Goal: Task Accomplishment & Management: Manage account settings

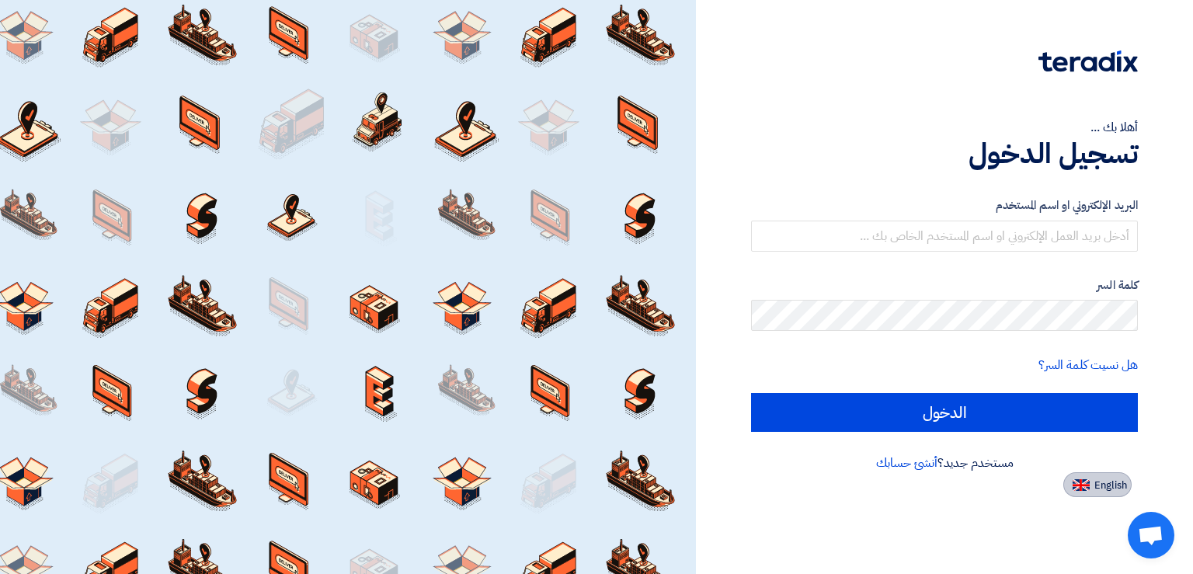
click at [1124, 482] on span "English" at bounding box center [1111, 485] width 33 height 11
type input "Sign in"
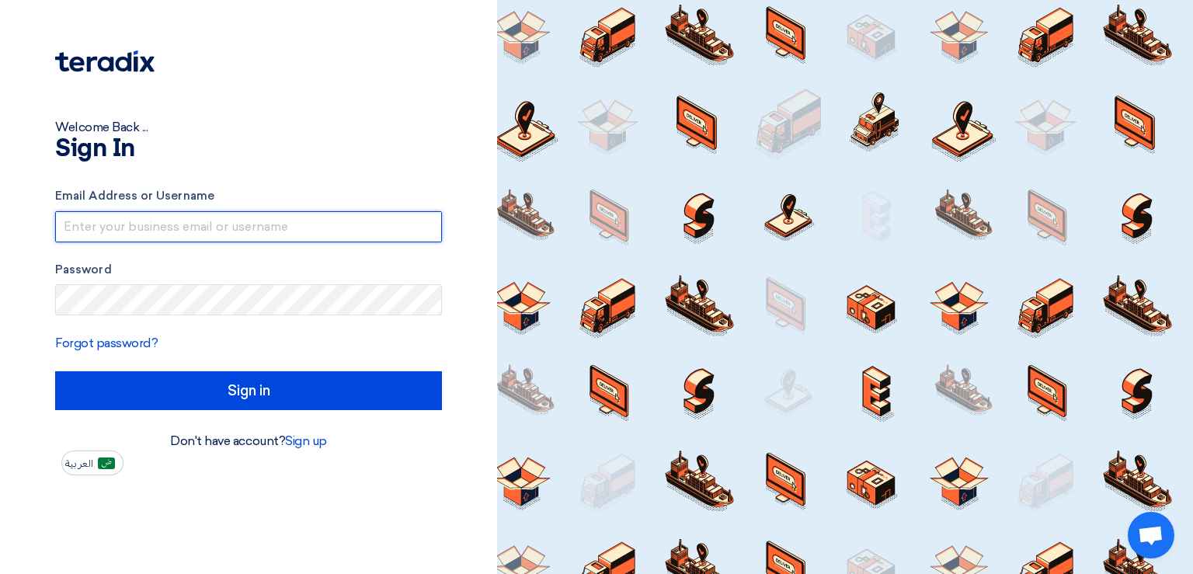
click at [222, 230] on input "text" at bounding box center [248, 226] width 387 height 31
paste input "[PERSON_NAME][EMAIL_ADDRESS][DOMAIN_NAME]"
type input "[PERSON_NAME][EMAIL_ADDRESS][DOMAIN_NAME]"
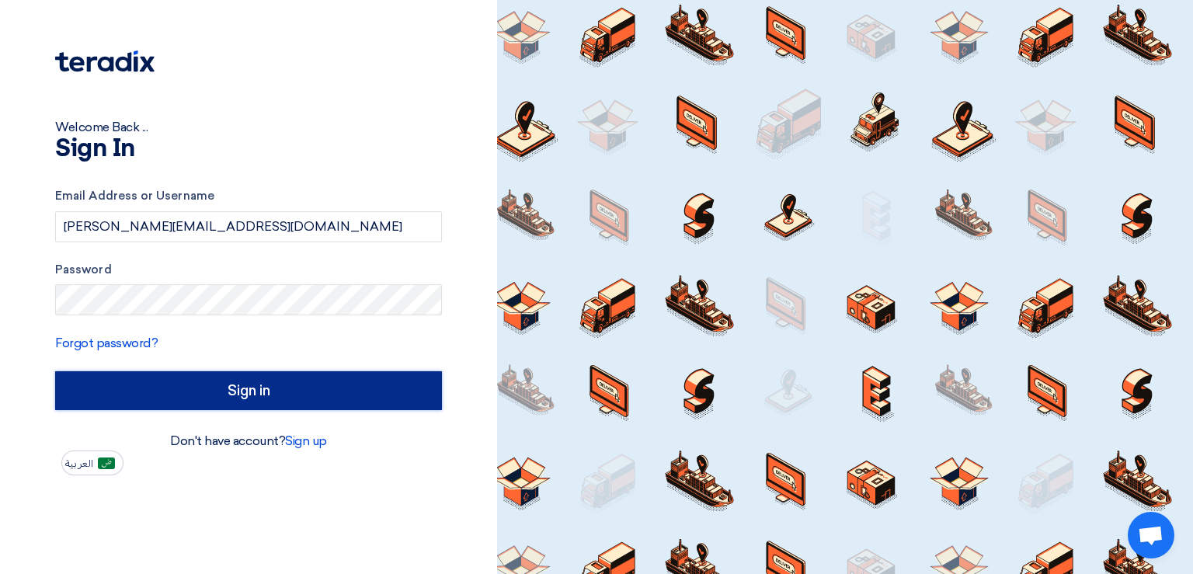
click at [203, 392] on input "Sign in" at bounding box center [248, 390] width 387 height 39
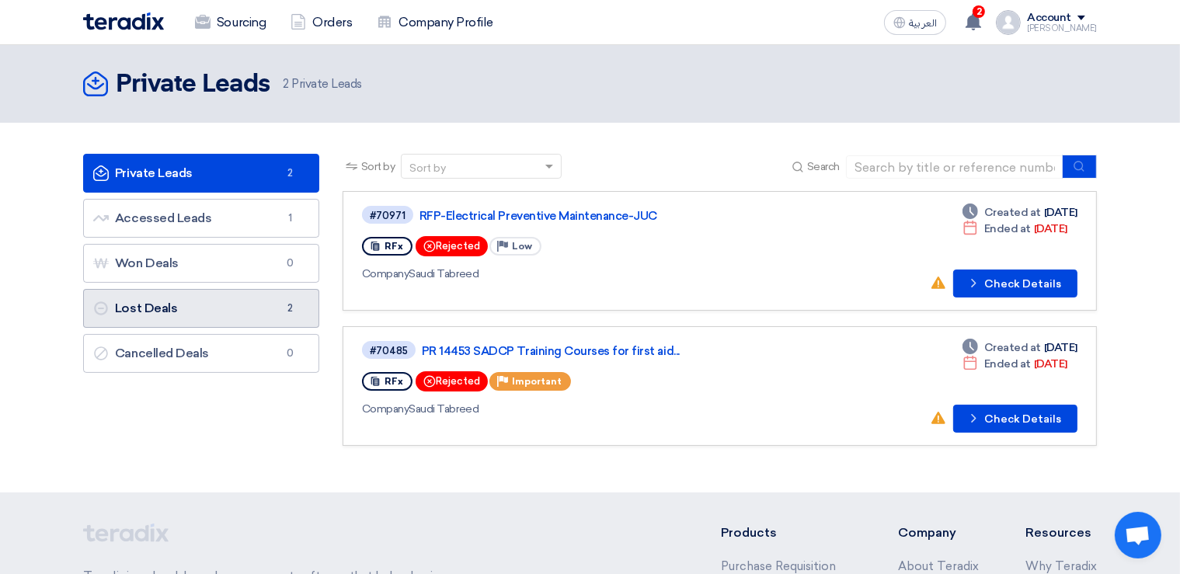
click at [205, 303] on link "Lost Deals Lost Deals 2" at bounding box center [201, 308] width 236 height 39
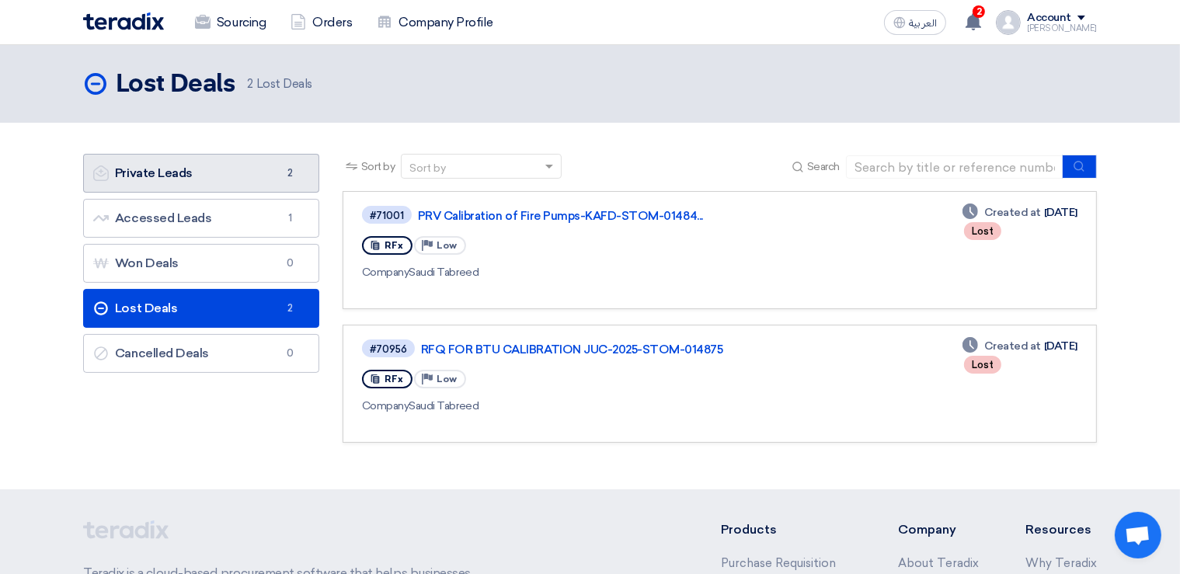
click at [174, 172] on link "Private Leads Private Leads 2" at bounding box center [201, 173] width 236 height 39
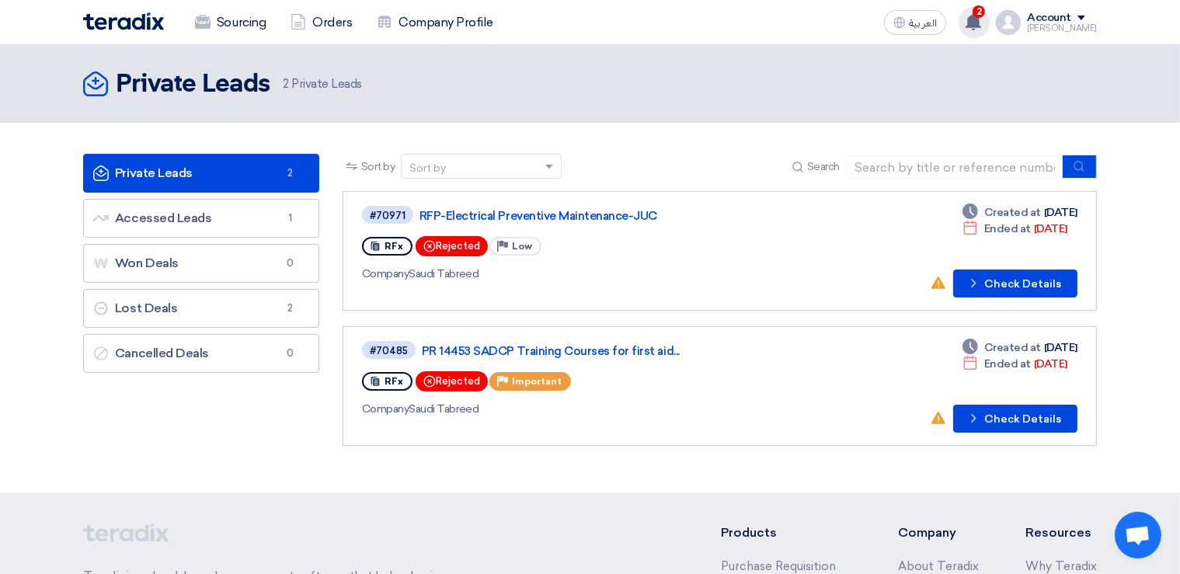
click at [985, 10] on span "2" at bounding box center [979, 11] width 12 height 12
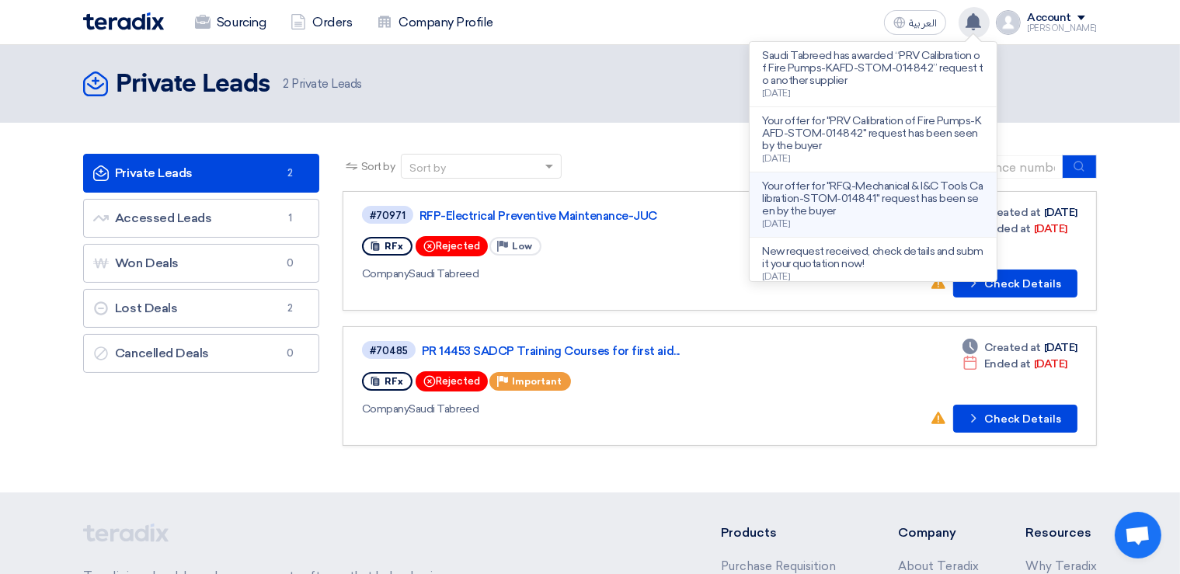
click at [875, 193] on p "Your offer for "RFQ-Mechanical & I&C Tools Calibration-STOM-014841" request has…" at bounding box center [873, 198] width 222 height 37
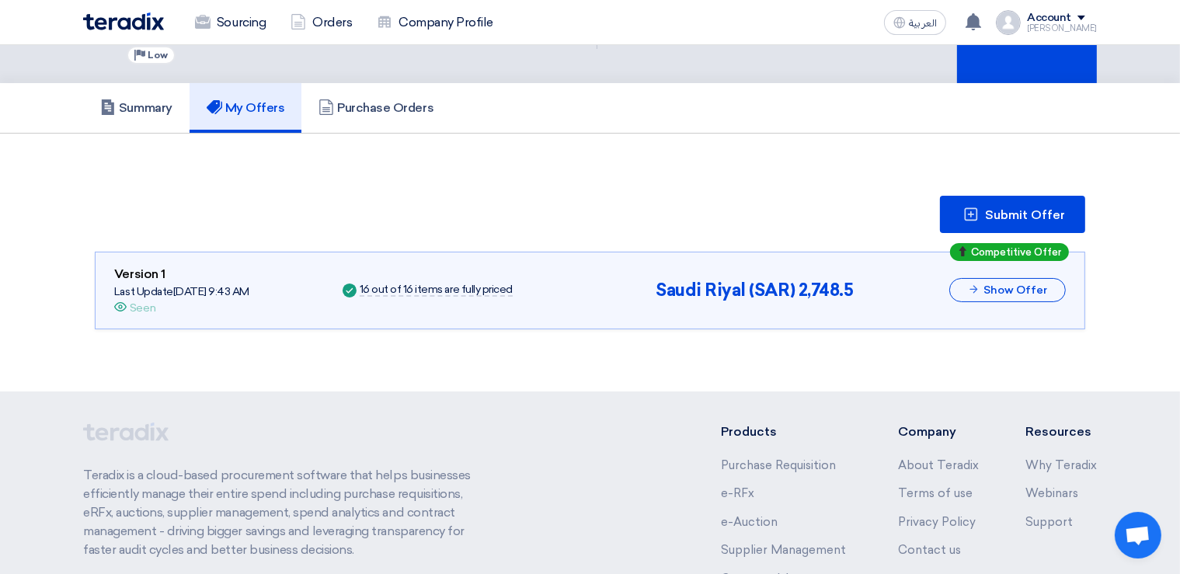
scroll to position [89, 0]
click at [1019, 289] on button "Show Offer" at bounding box center [1007, 289] width 117 height 24
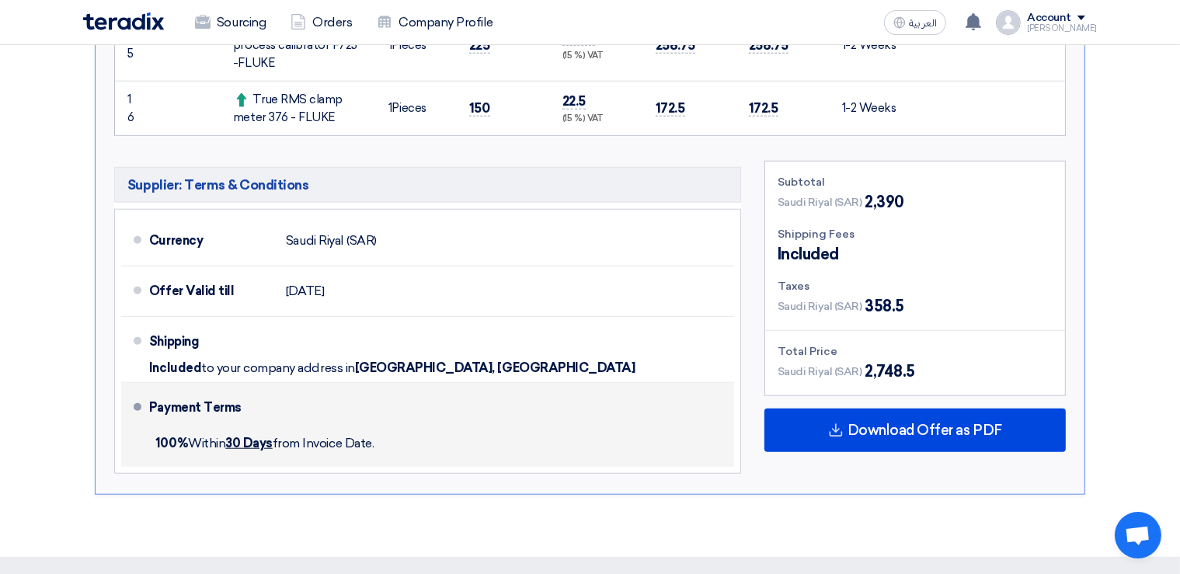
scroll to position [1320, 0]
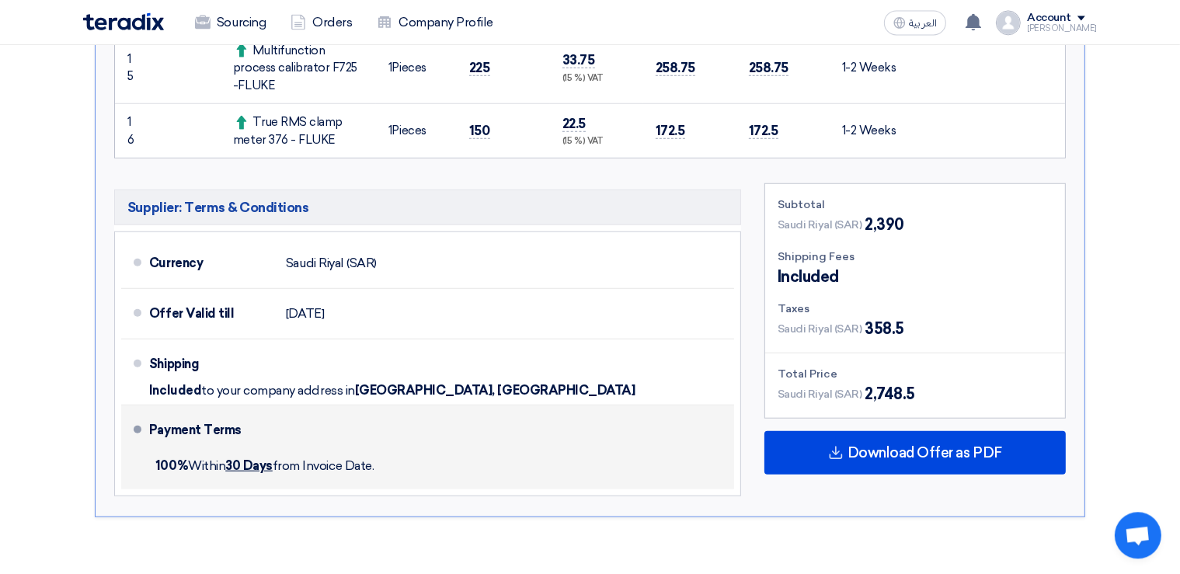
click at [538, 436] on div "Payment Terms" at bounding box center [432, 429] width 566 height 37
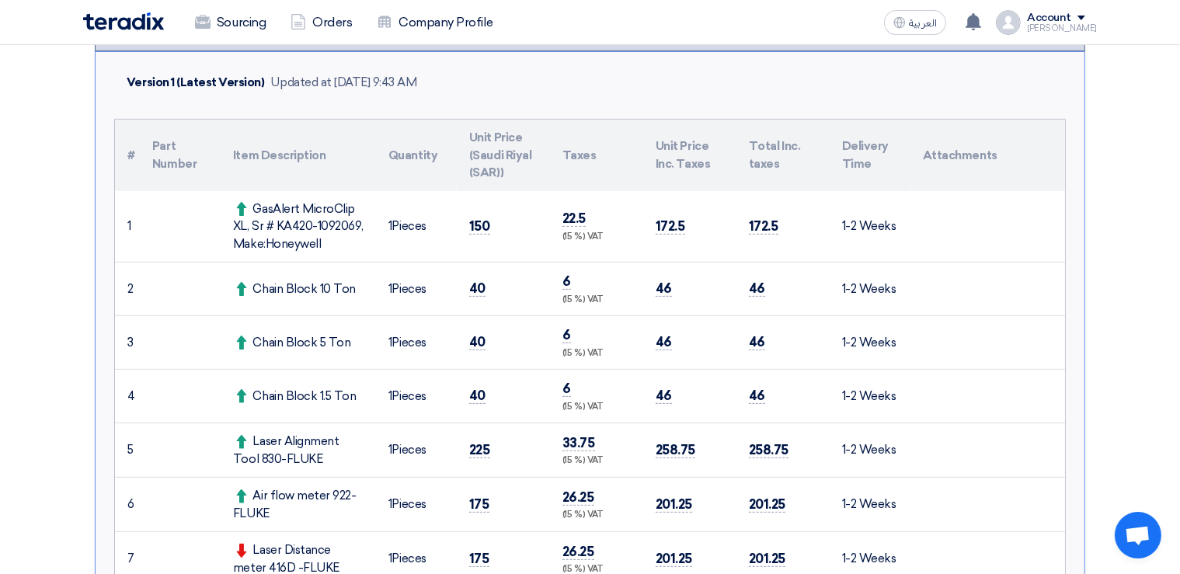
scroll to position [336, 0]
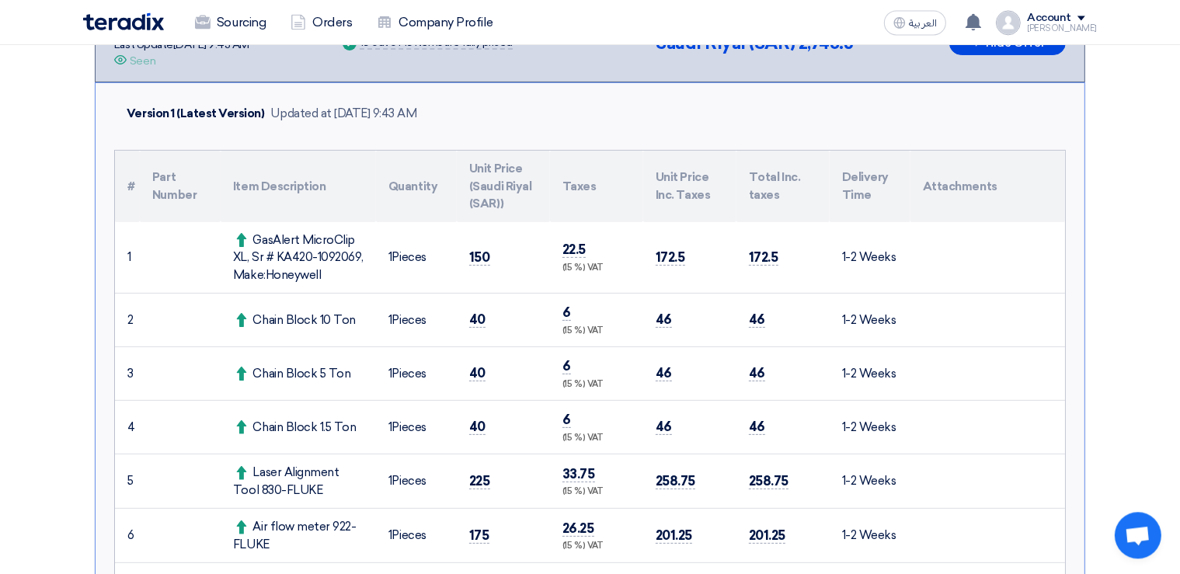
click at [1090, 14] on div "Account" at bounding box center [1062, 18] width 70 height 13
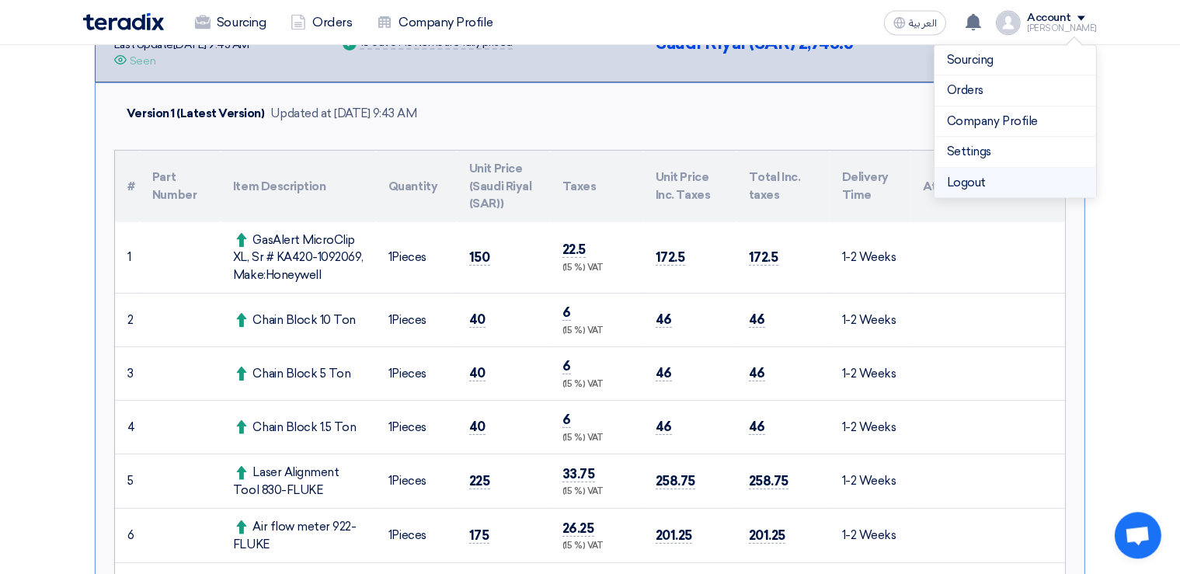
click at [971, 176] on li "Logout" at bounding box center [1016, 183] width 162 height 30
